Goal: Ask a question

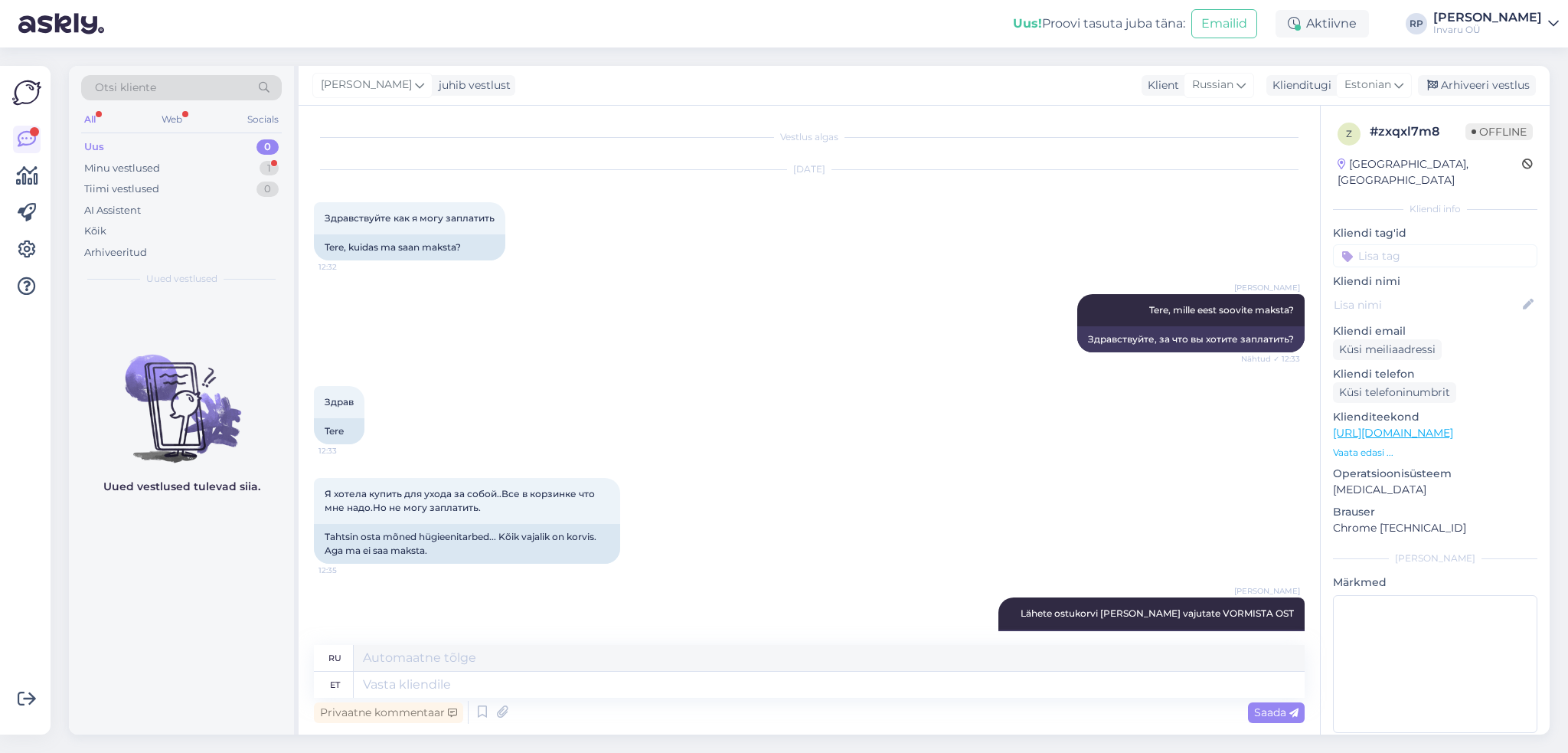
scroll to position [754, 0]
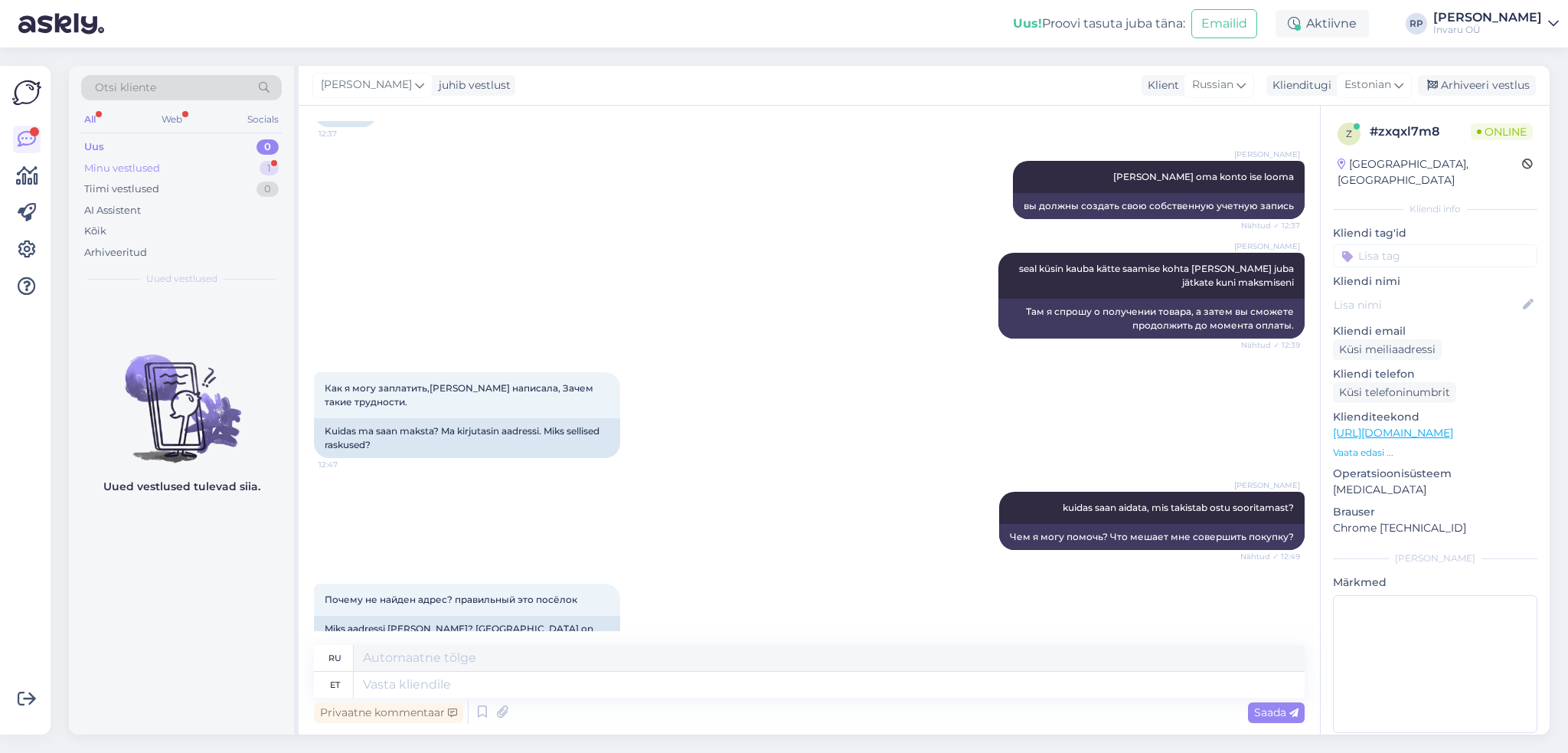
click at [109, 165] on div "Minu vestlused" at bounding box center [121, 169] width 75 height 16
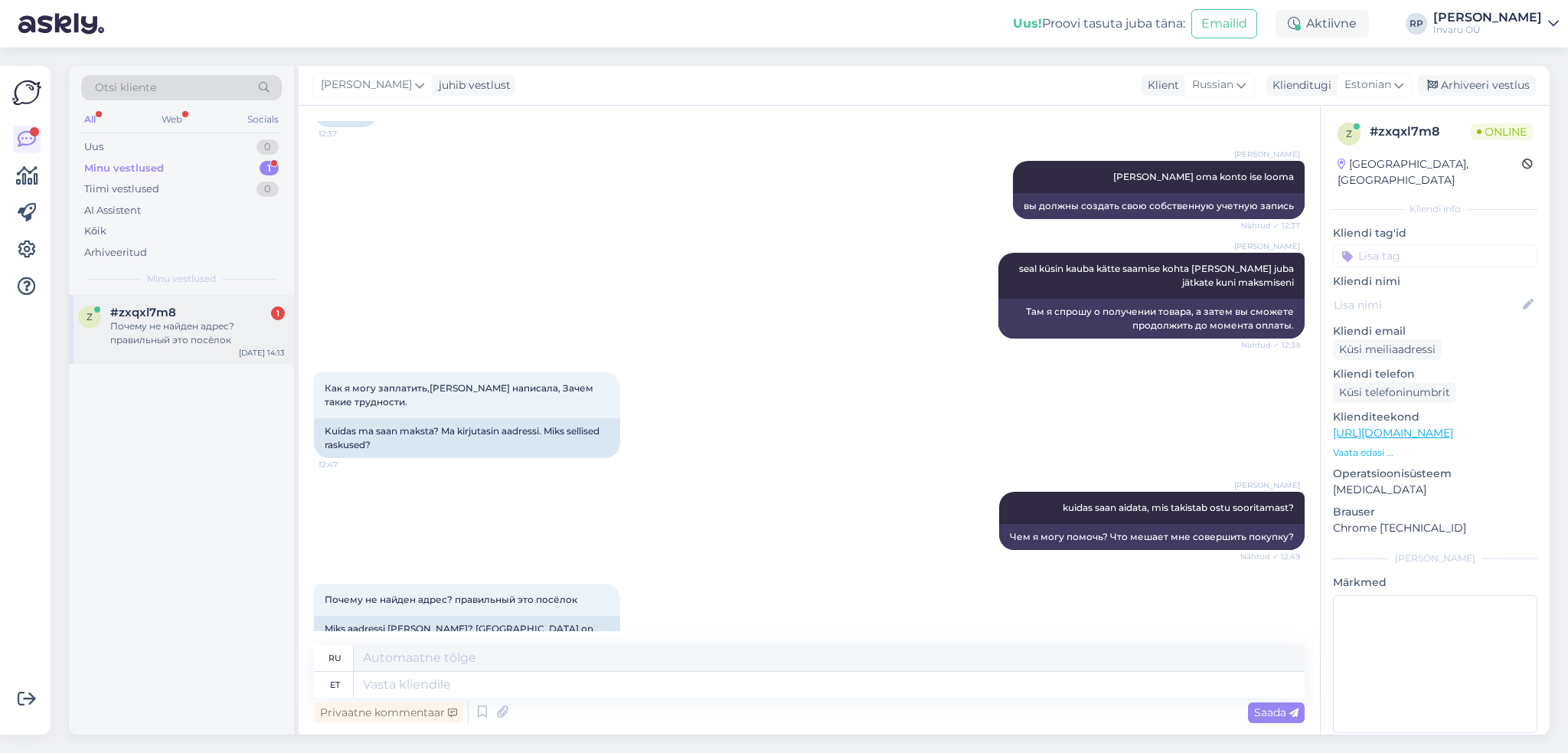
click at [155, 324] on div "Почему не найден адрес? правильный это посёлок" at bounding box center [197, 333] width 175 height 27
click at [429, 680] on textarea at bounding box center [829, 685] width 951 height 26
type textarea "aadre"
type textarea "акр"
type textarea "aadress"
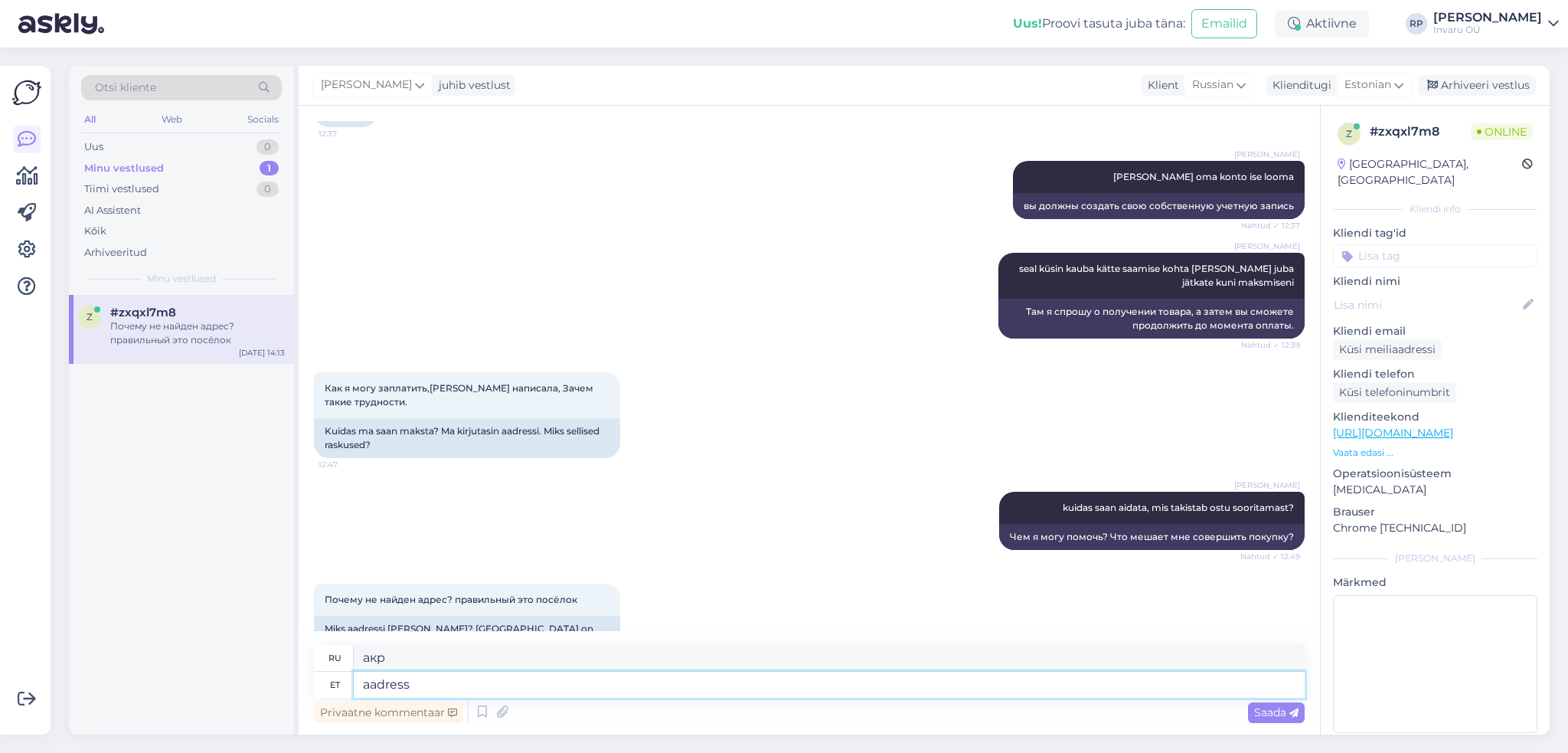
type textarea "адрес"
type textarea "aadress algab"
type textarea "адрес начинается"
type textarea "aadress algab kõi"
type textarea "Адрес начинается с"
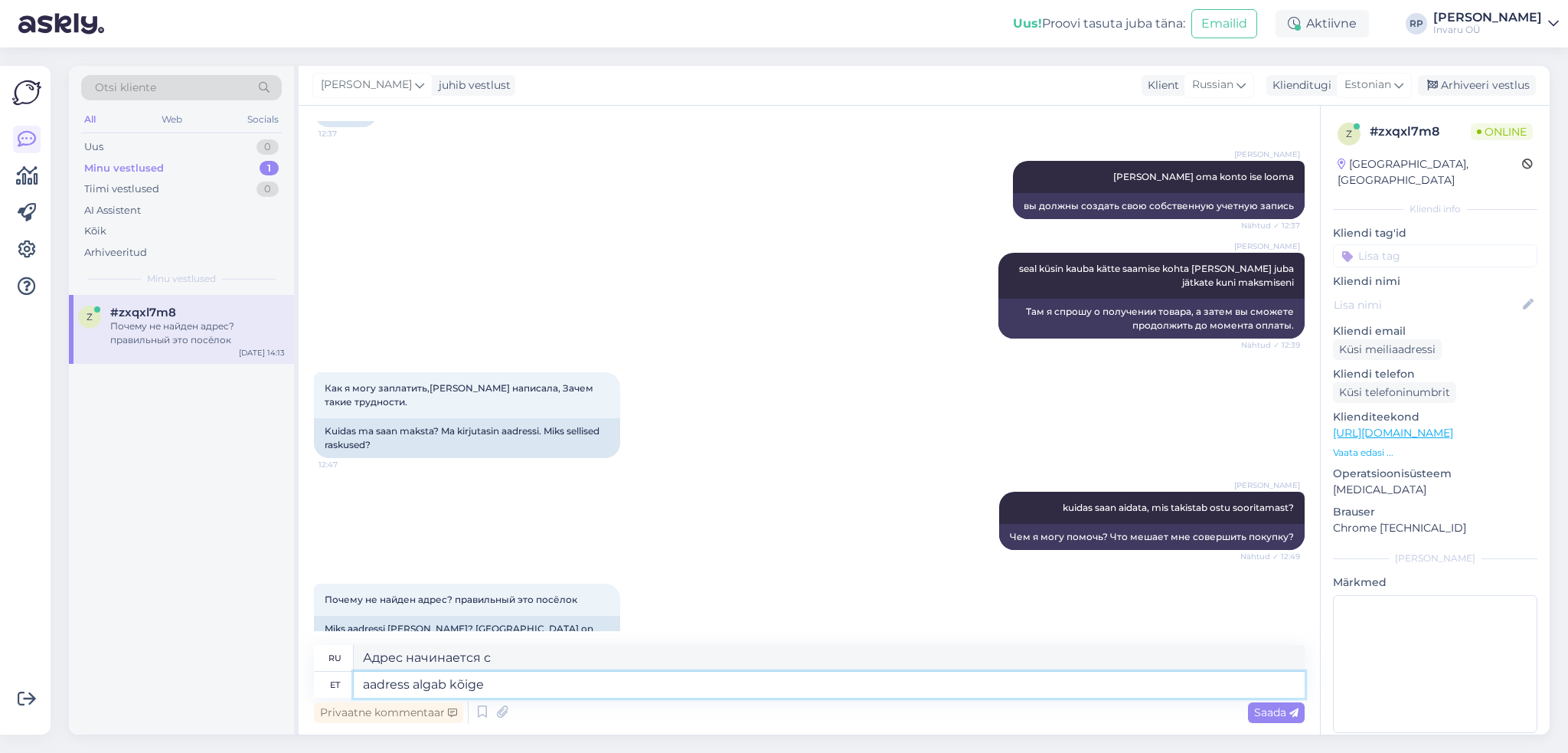
type textarea "aadress algab kõige v"
type textarea "адрес начинается с самого начала"
type textarea "aadress algab kõige väiksema"
type textarea "адрес начинается с наименьшего"
type textarea "aadress algab kõige väiksema üksusega"
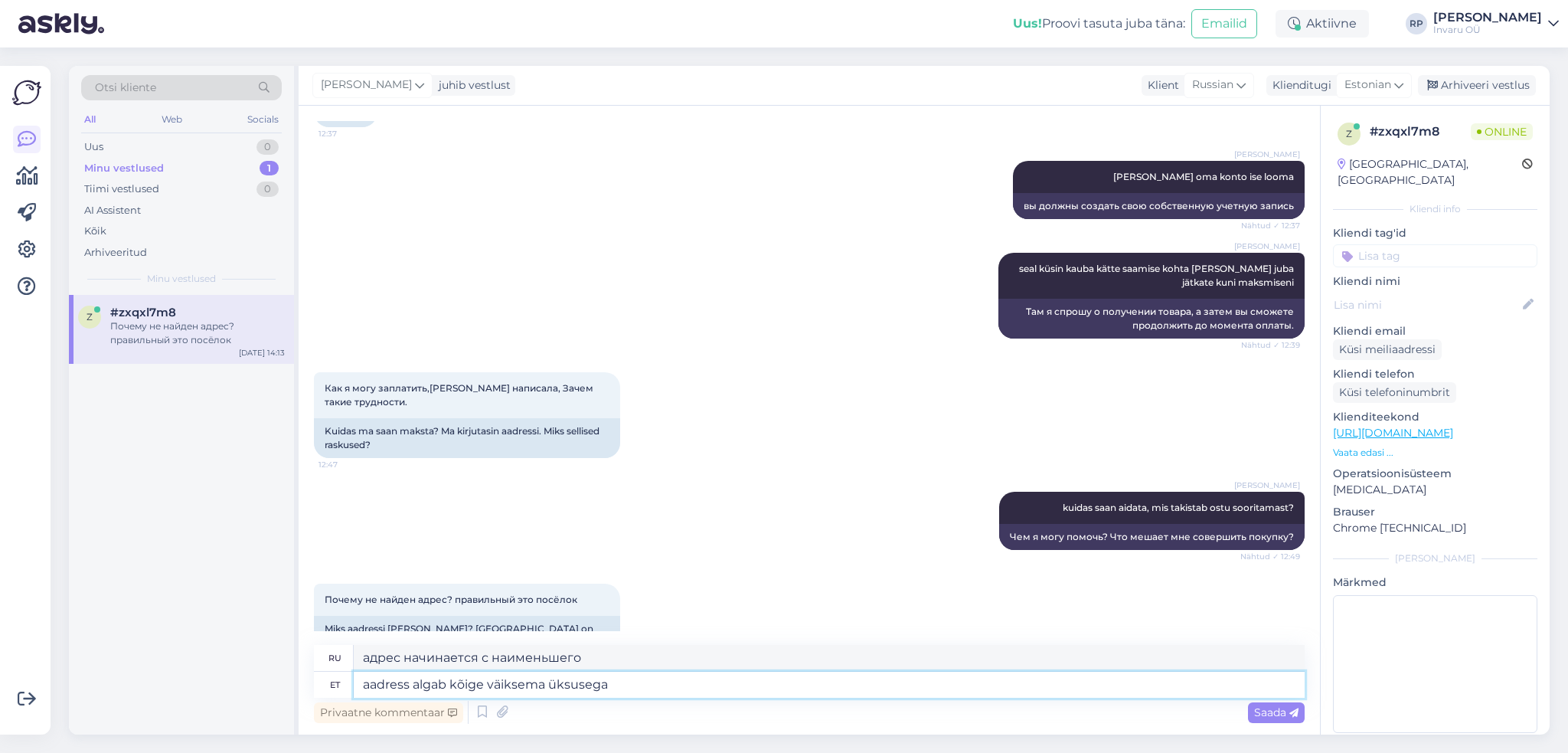
type textarea "адрес начинается с наименьшей единицы"
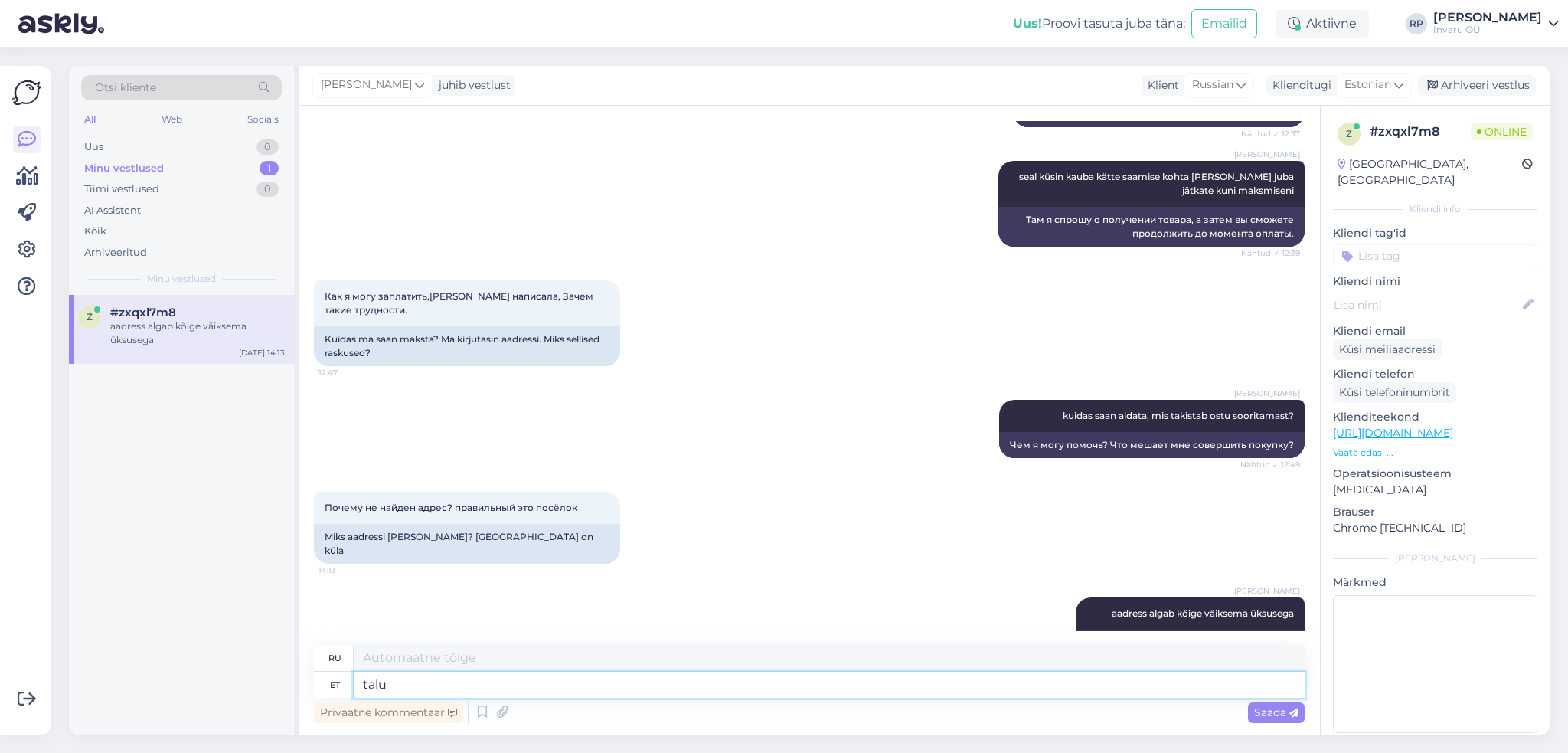
type textarea "talu"
type textarea "ферма"
type textarea "talu või"
type textarea "ферма или"
type textarea "talu või maja"
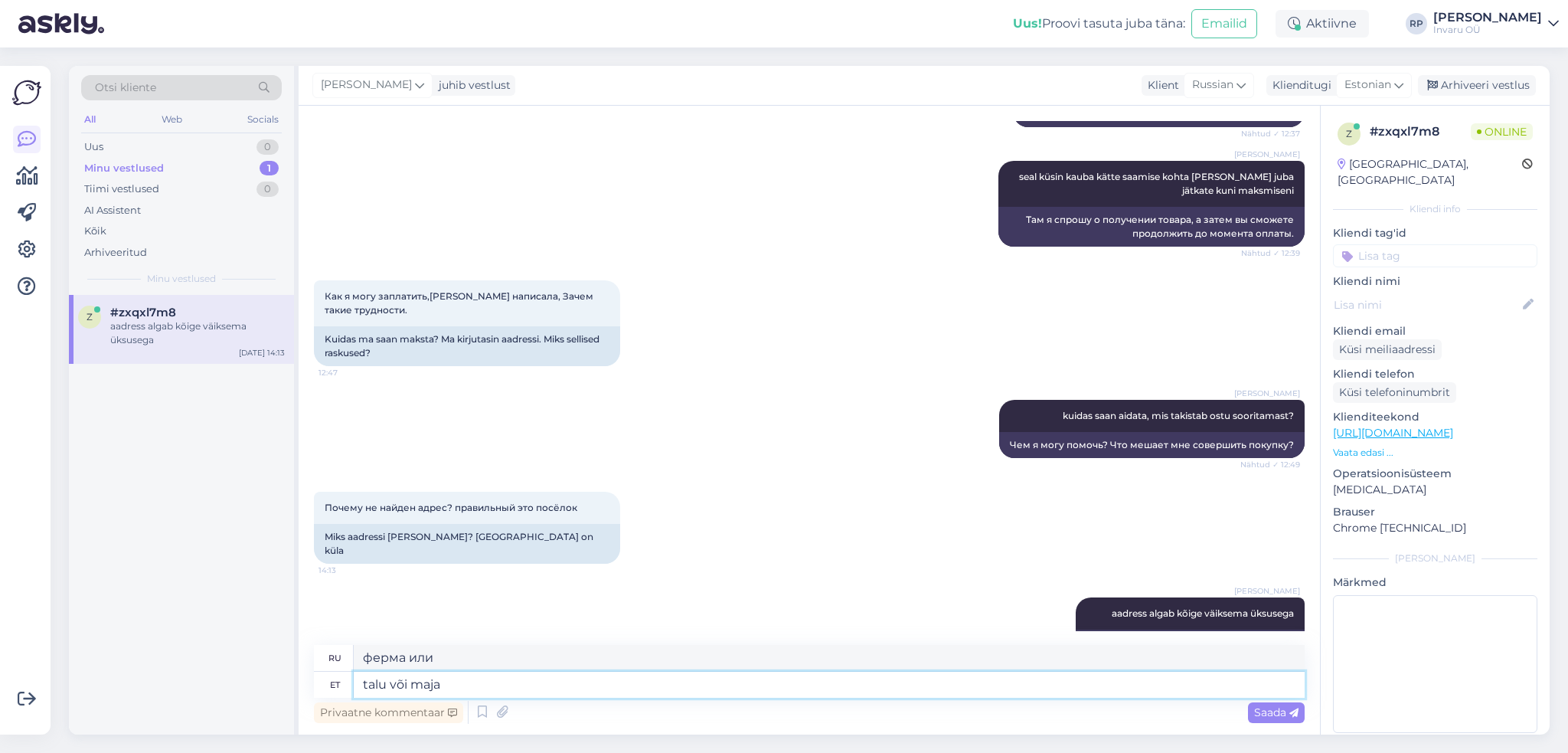
type textarea "ферма или дом"
type textarea "talu või maja nr"
type textarea "номер фермы или дома"
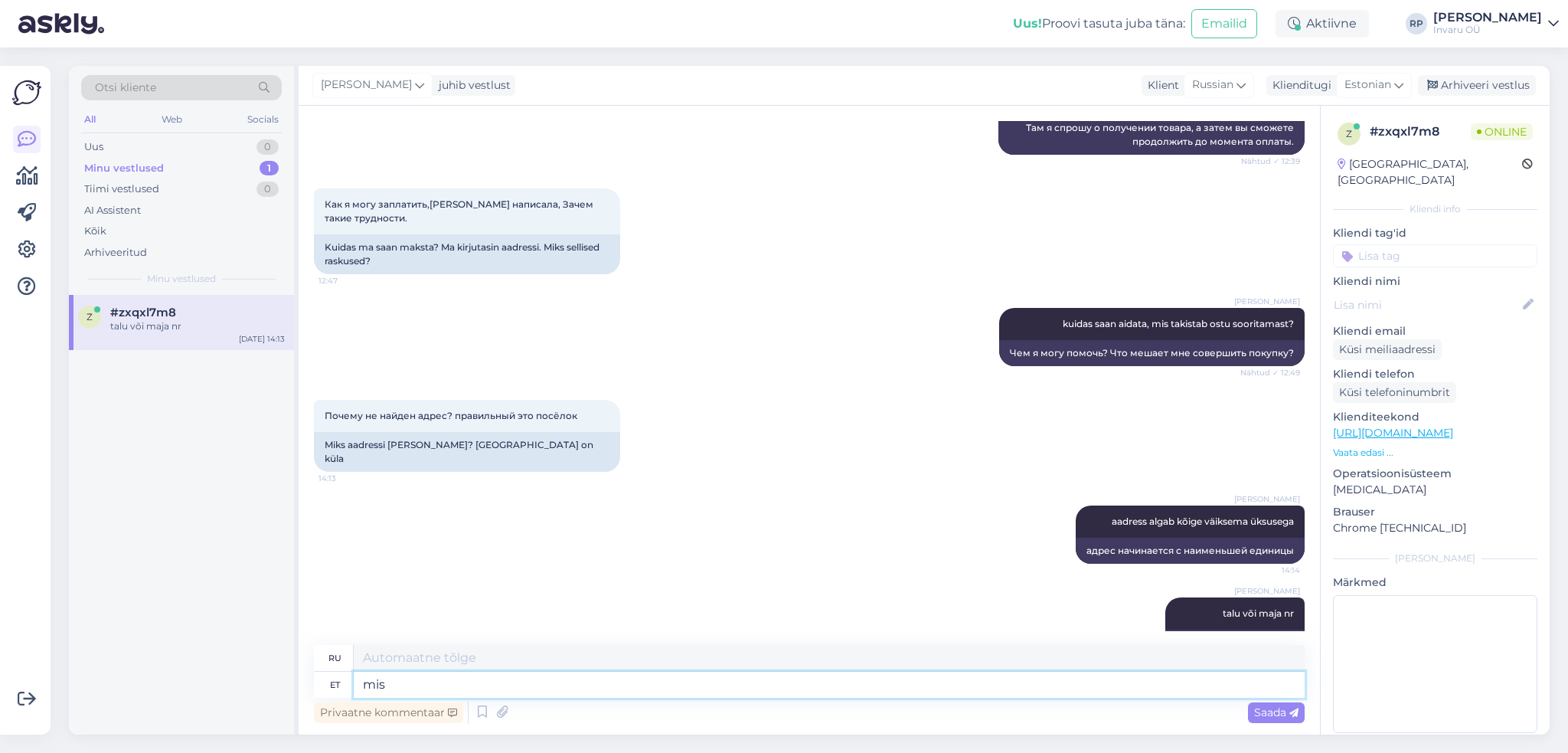
type textarea "mis"
type textarea "что"
type textarea "mis tänav"
type textarea "какая улица"
type textarea "mis [PERSON_NAME] l"
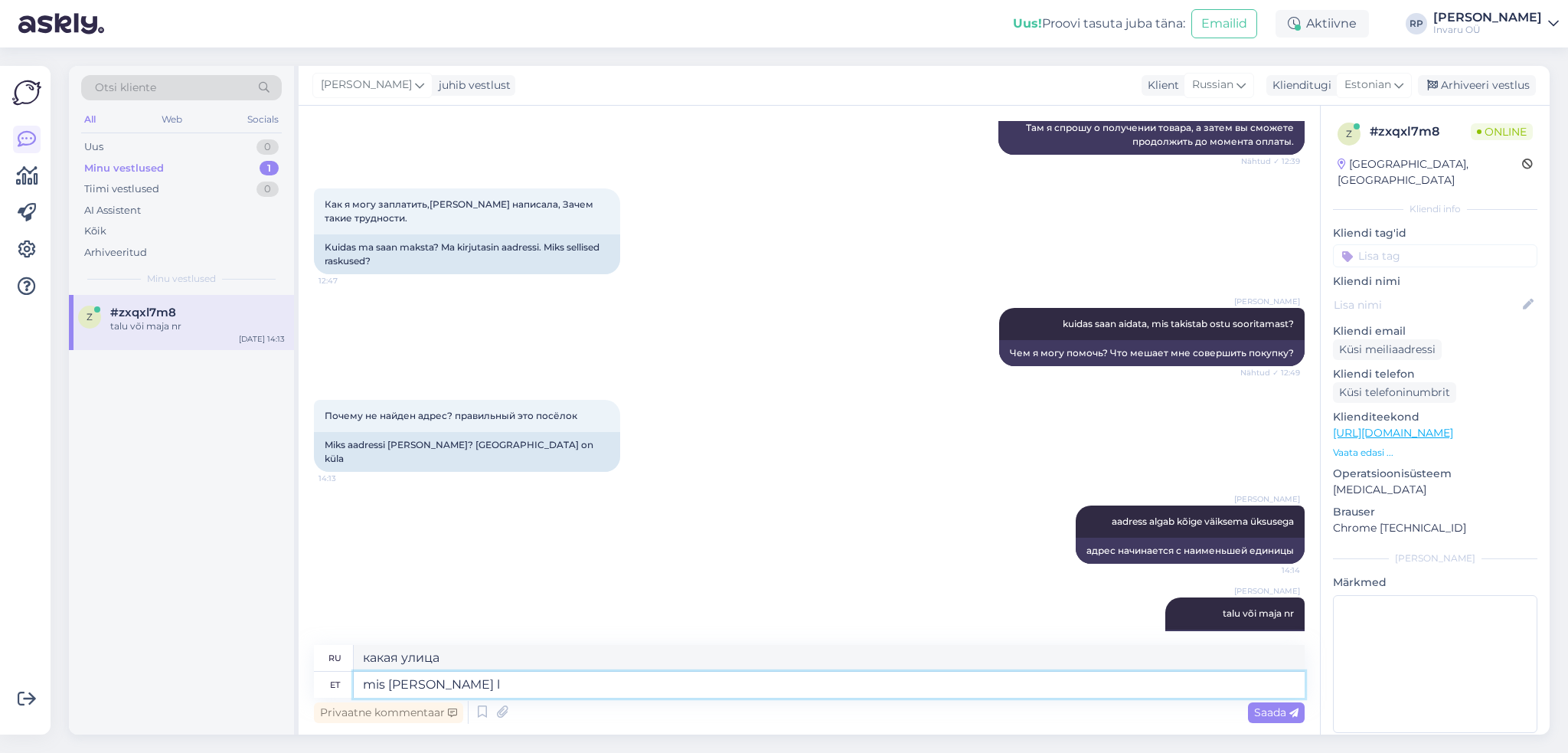
type textarea "какая улица если"
type textarea "mis [PERSON_NAME] linnas"
type textarea "какая улица в городе"
type textarea "mis [PERSON_NAME] linnas"
click at [1255, 712] on span "Saada" at bounding box center [1276, 713] width 44 height 14
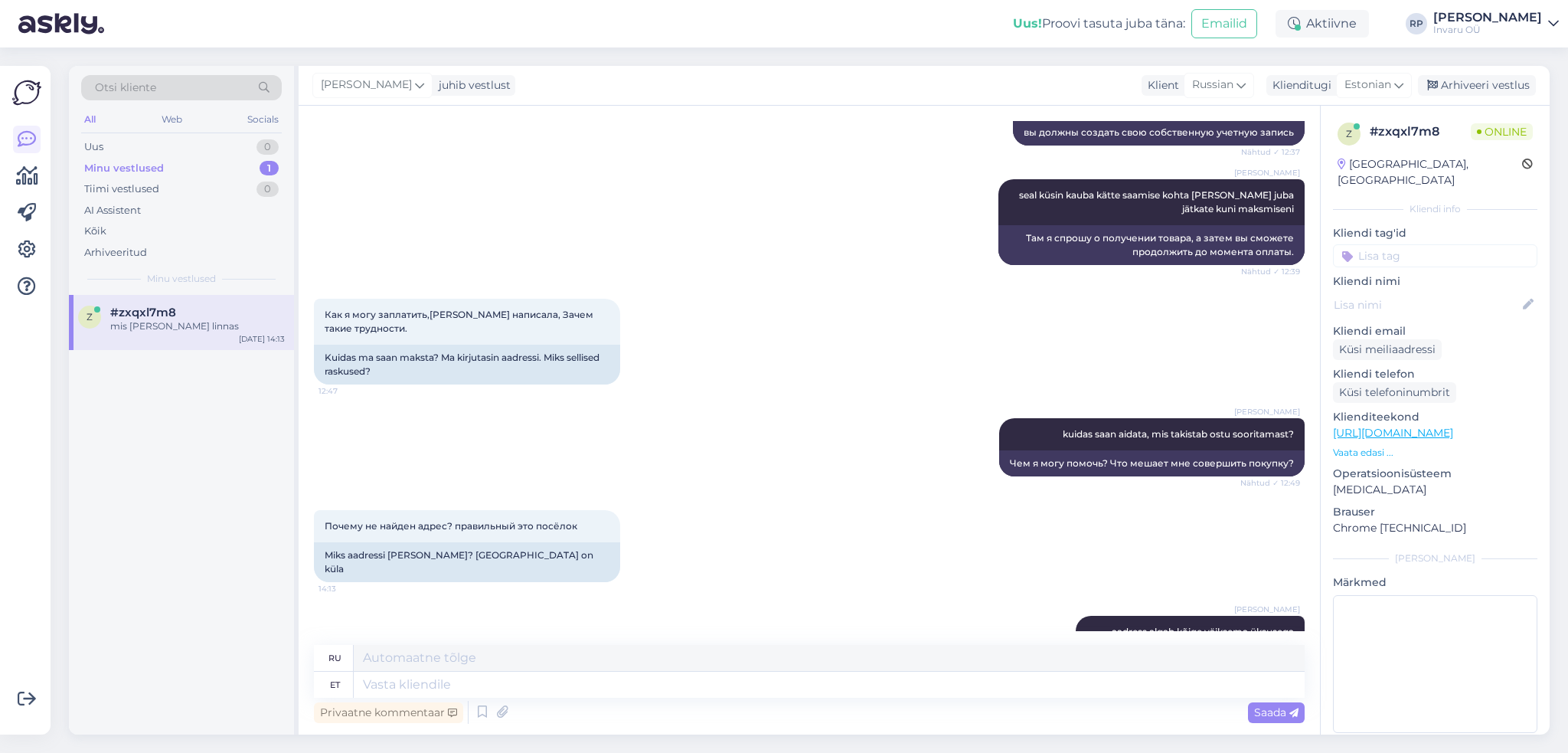
scroll to position [1029, 0]
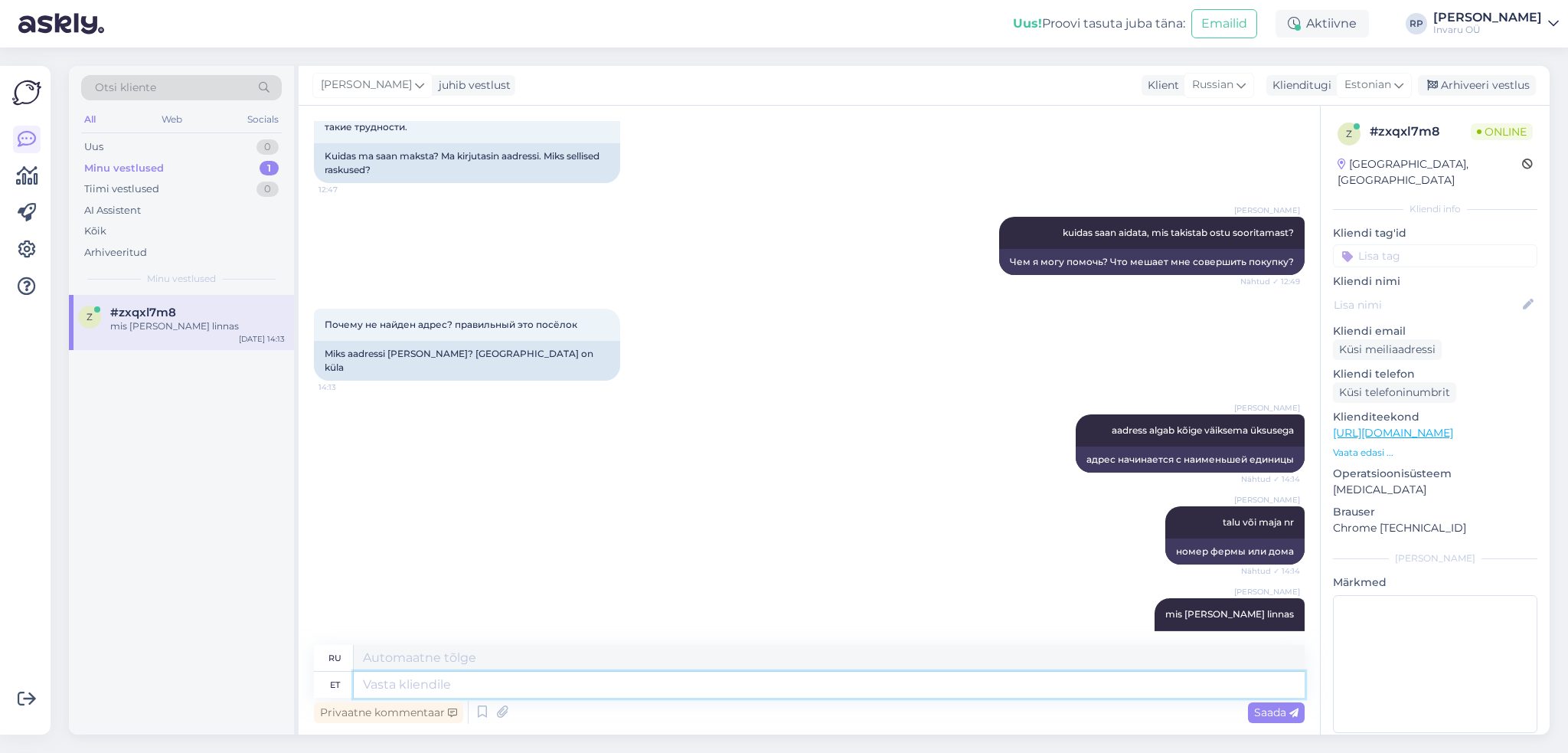
click at [409, 687] on textarea at bounding box center [829, 685] width 951 height 26
paste textarea "[GEOGRAPHIC_DATA], [GEOGRAPHIC_DATA], [GEOGRAPHIC_DATA], [PERSON_NAME][GEOGRAPH…"
type textarea "[GEOGRAPHIC_DATA], [GEOGRAPHIC_DATA], [GEOGRAPHIC_DATA], [PERSON_NAME][GEOGRAPH…"
type textarea "[GEOGRAPHIC_DATA], деревня [GEOGRAPHIC_DATA], волость [GEOGRAPHIC_DATA], [GEOGR…"
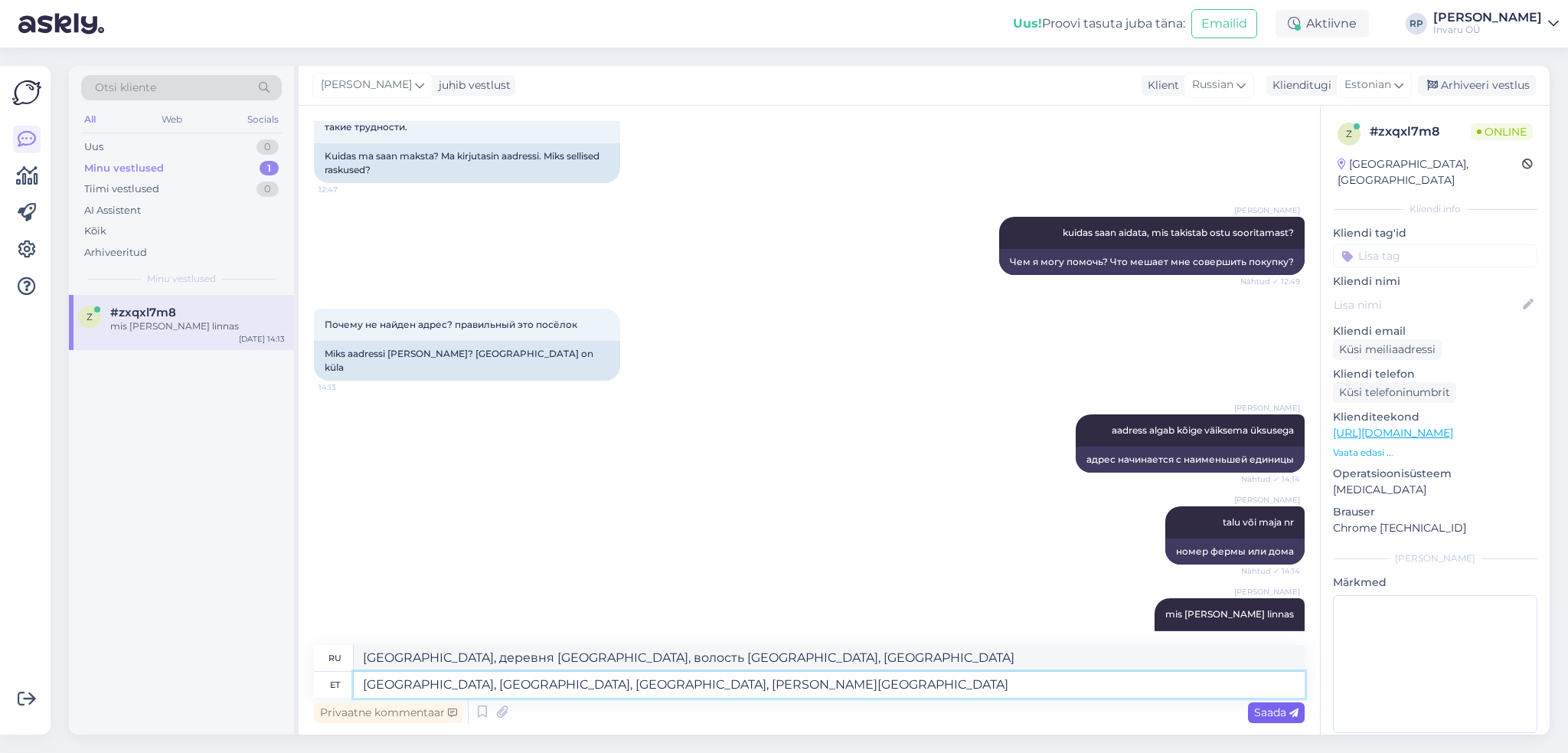
type textarea "[GEOGRAPHIC_DATA], [GEOGRAPHIC_DATA], [GEOGRAPHIC_DATA], [PERSON_NAME][GEOGRAPH…"
click at [1266, 707] on span "Saada" at bounding box center [1276, 713] width 44 height 14
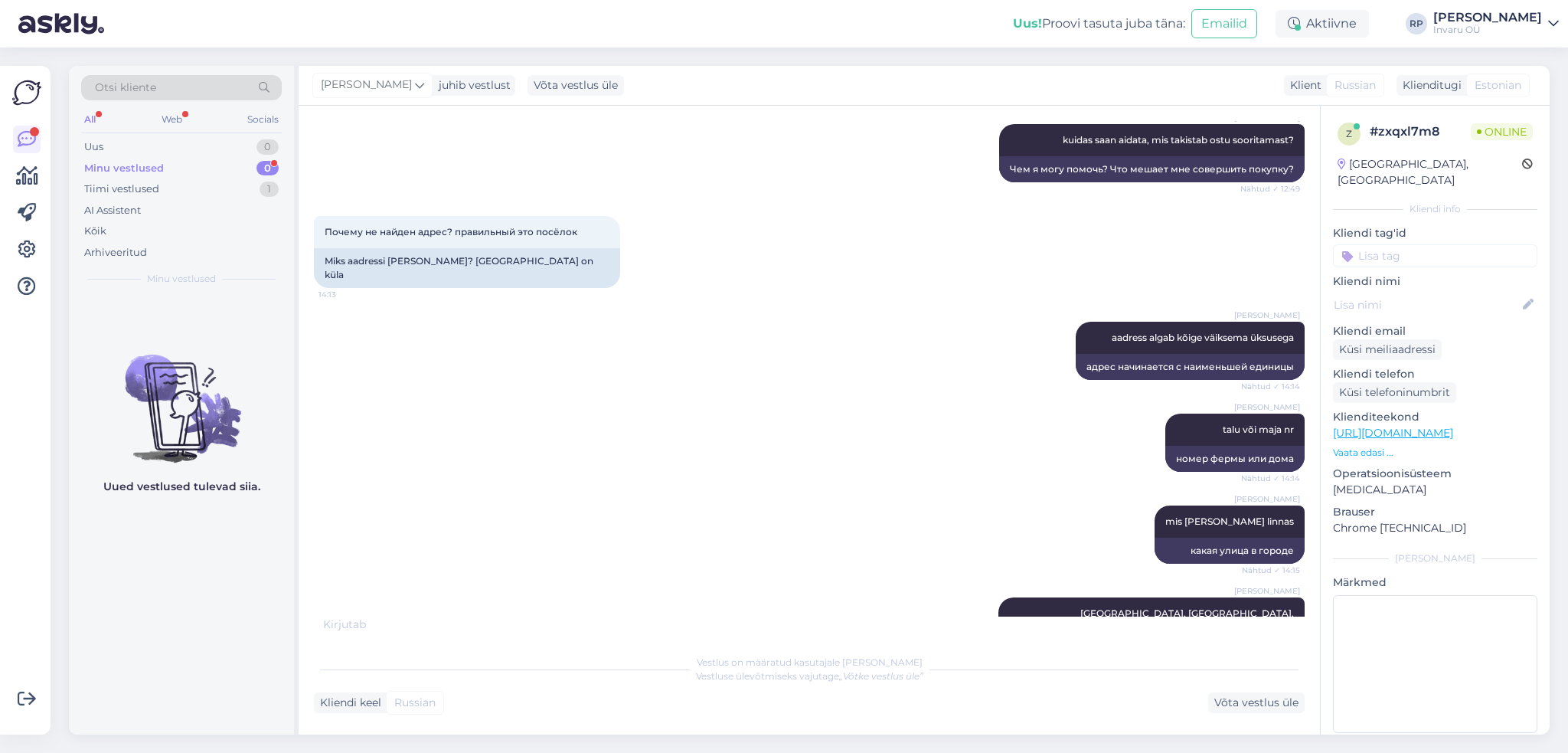
scroll to position [1612, 0]
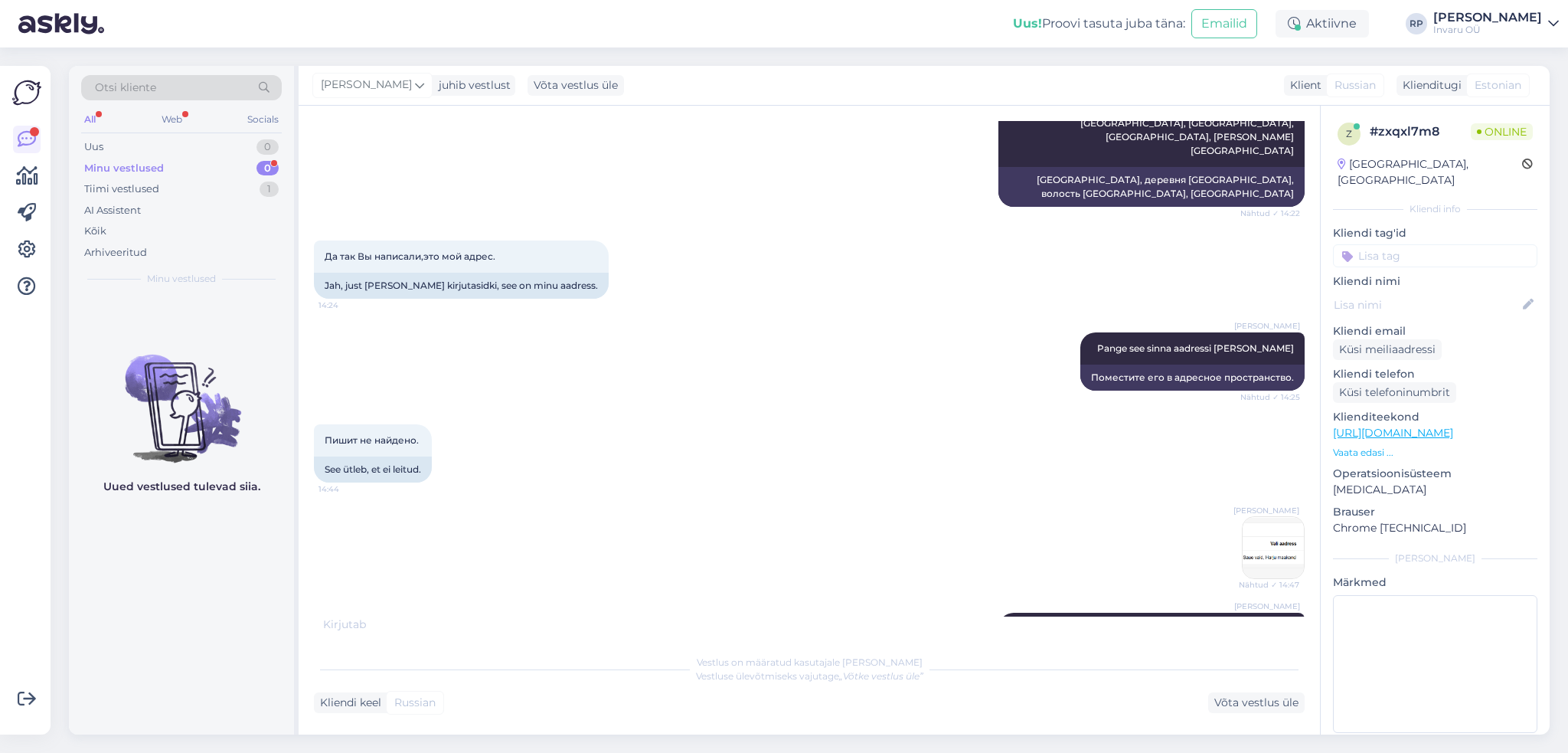
click at [138, 166] on div "Minu vestlused" at bounding box center [124, 169] width 79 height 16
click at [128, 189] on div "Tiimi vestlused" at bounding box center [121, 189] width 75 height 16
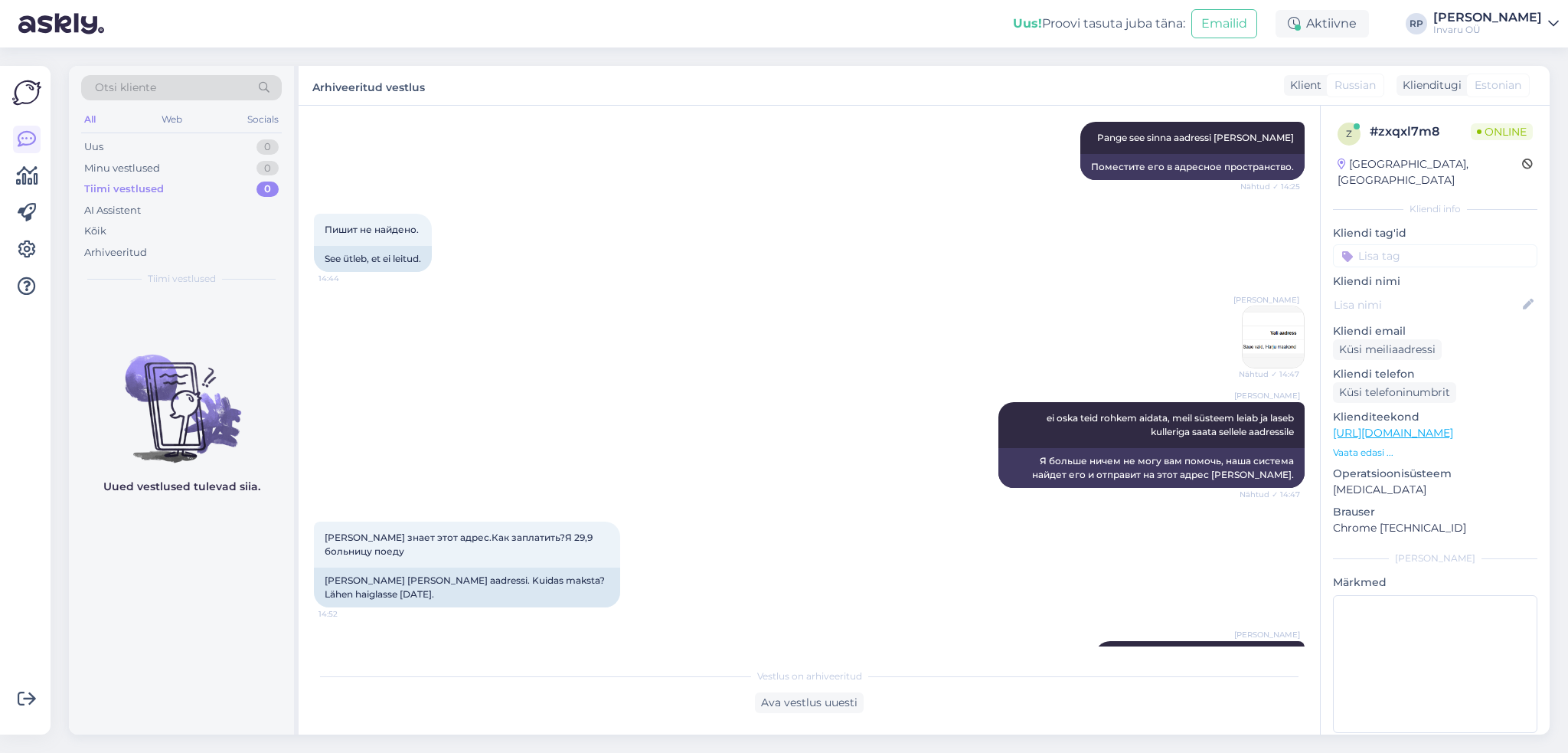
scroll to position [2085, 0]
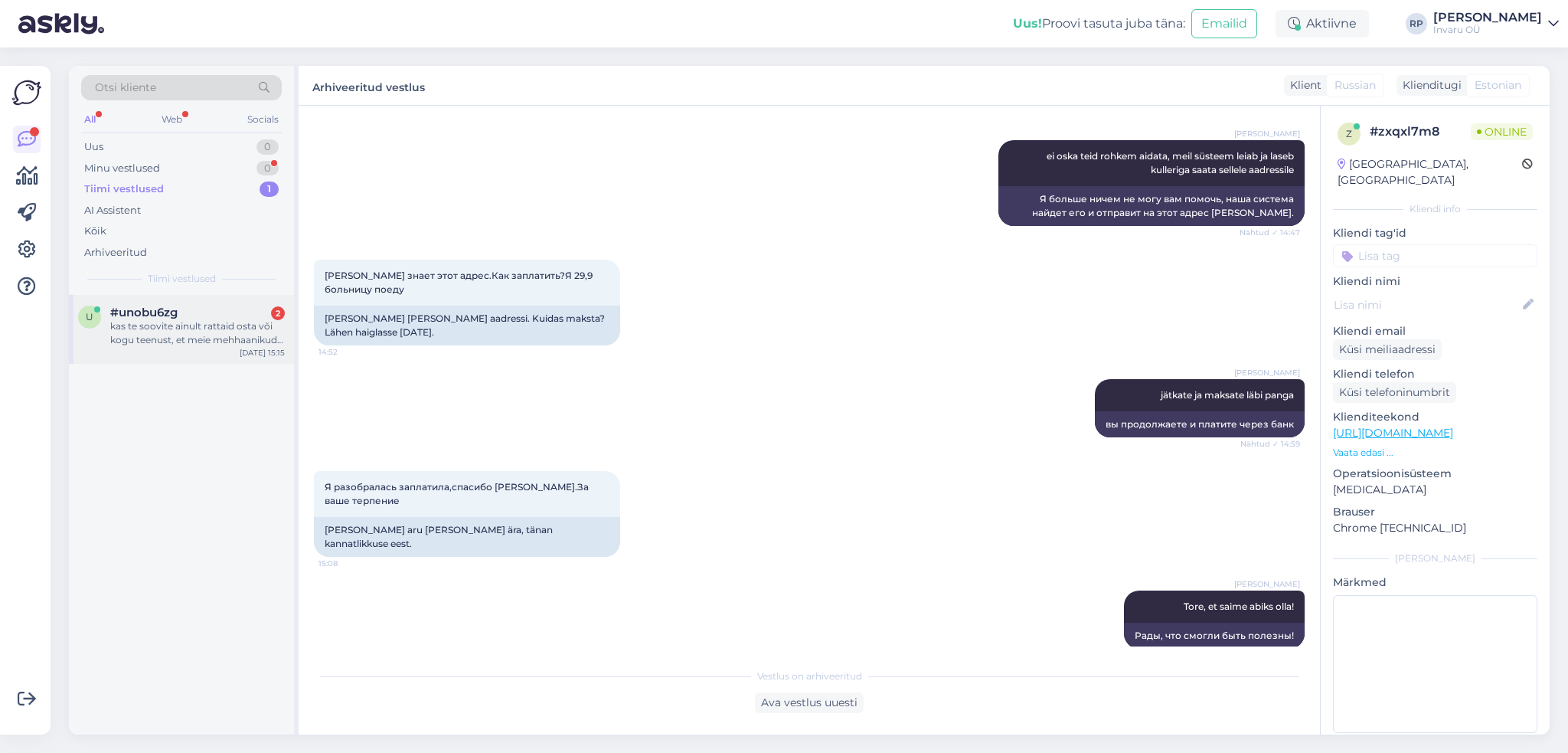
click at [166, 327] on div "kas te soovite ainult rattaid osta või kogu teenust, et meie mehhaanikud vaheta…" at bounding box center [197, 333] width 175 height 27
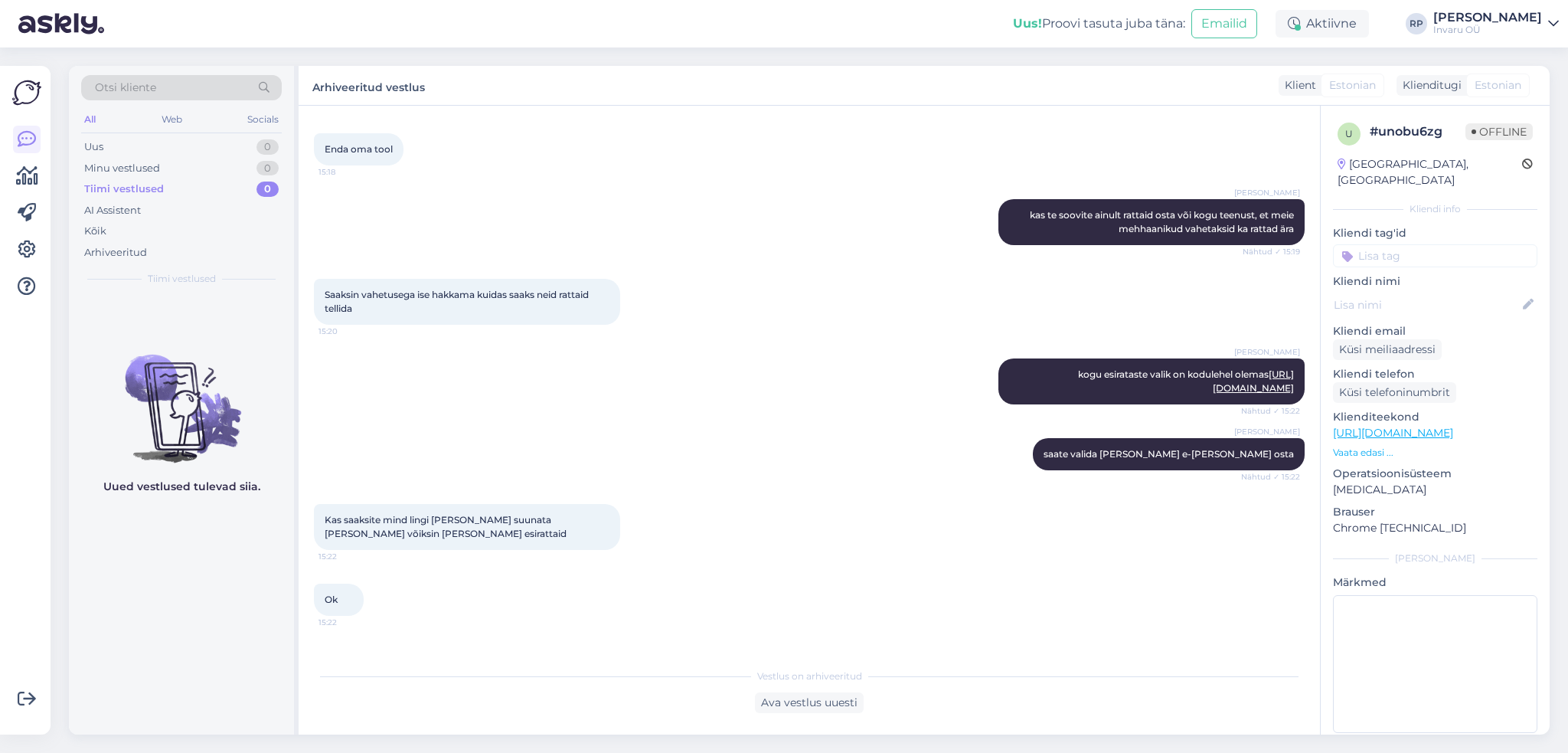
scroll to position [675, 0]
